Goal: Task Accomplishment & Management: Manage account settings

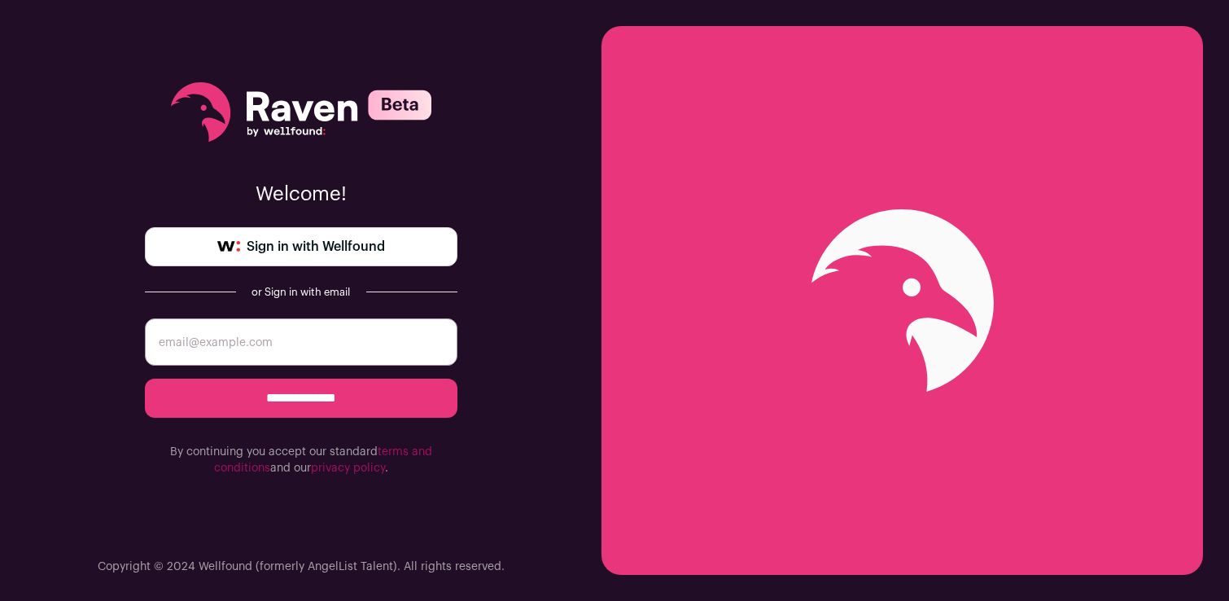
click at [283, 340] on input "email" at bounding box center [301, 341] width 313 height 47
click at [338, 257] on link "Sign in with Wellfound" at bounding box center [301, 246] width 313 height 39
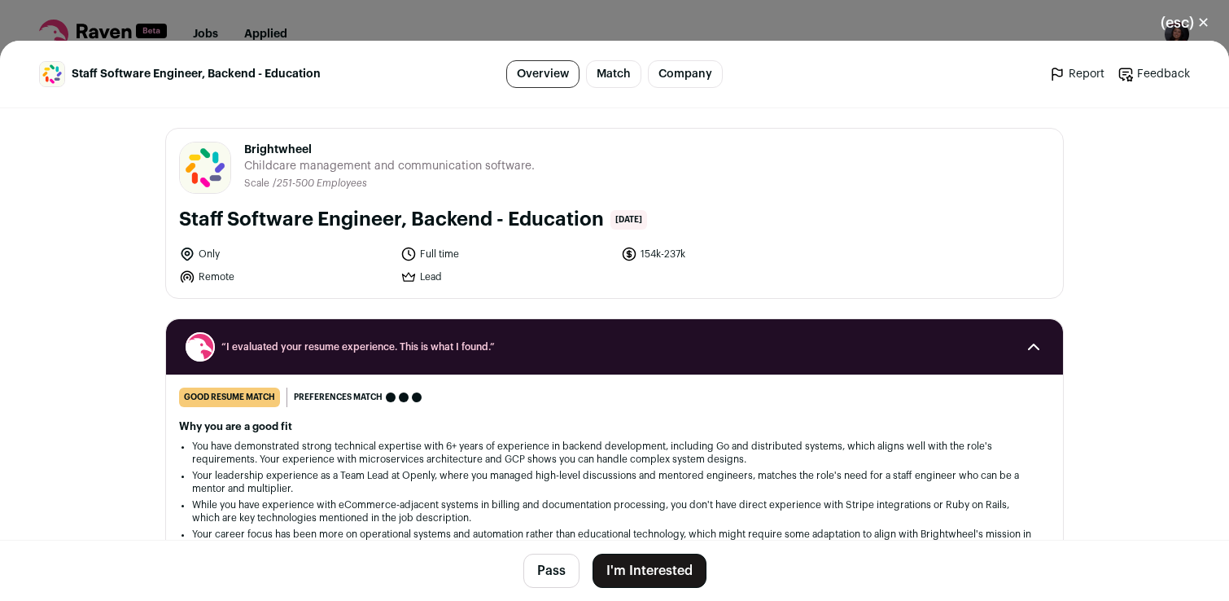
drag, startPoint x: 331, startPoint y: 149, endPoint x: 245, endPoint y: 144, distance: 85.6
click at [245, 144] on span "Brightwheel" at bounding box center [389, 150] width 291 height 16
copy span "Brightwheel"
